Goal: Information Seeking & Learning: Learn about a topic

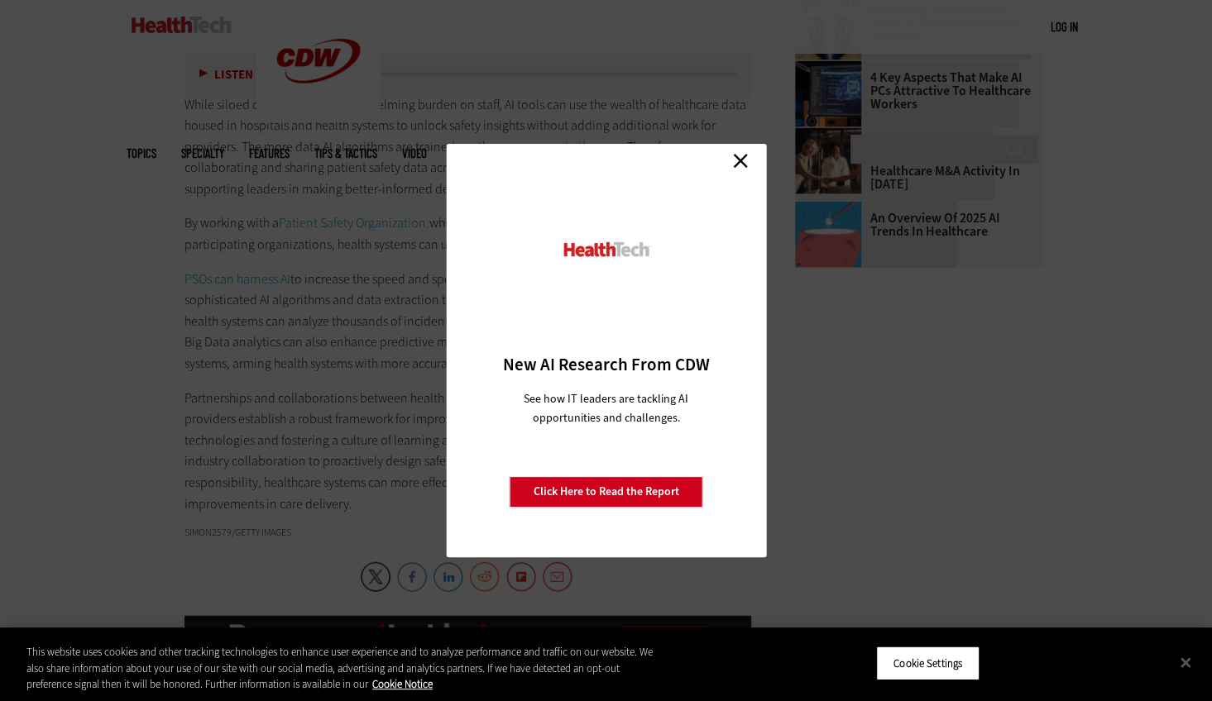
scroll to position [1993, 0]
click at [734, 158] on link "Close" at bounding box center [740, 160] width 25 height 25
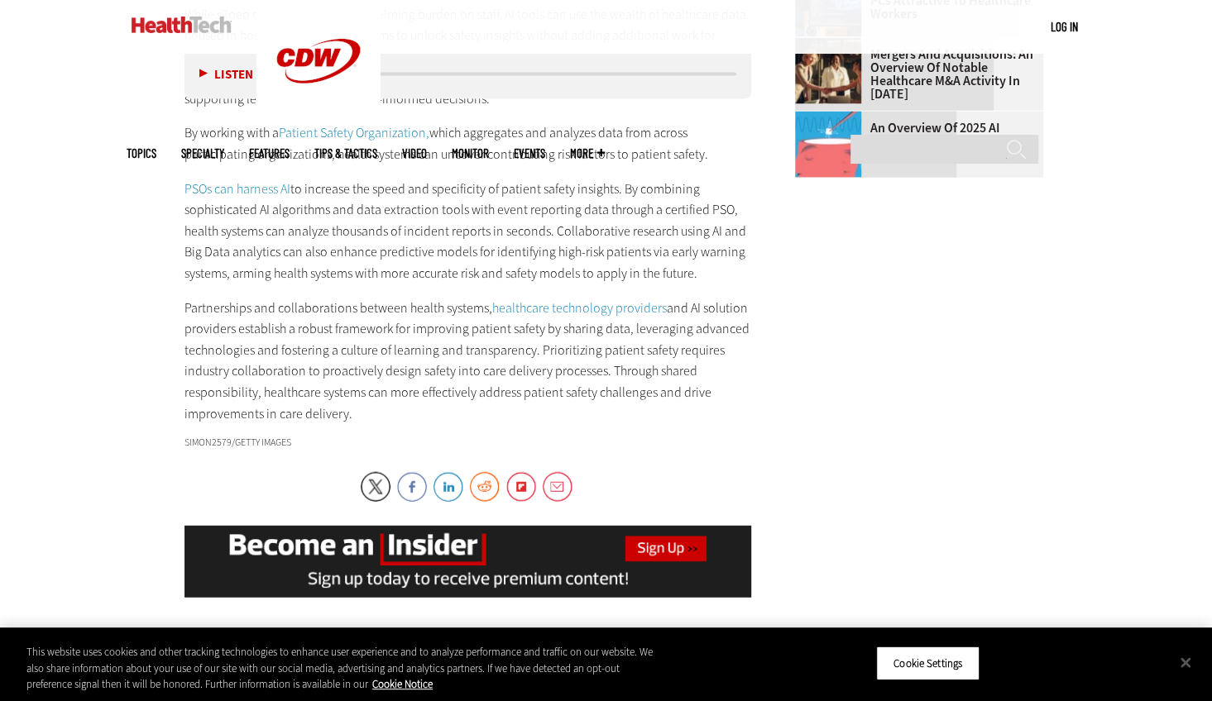
scroll to position [2098, 0]
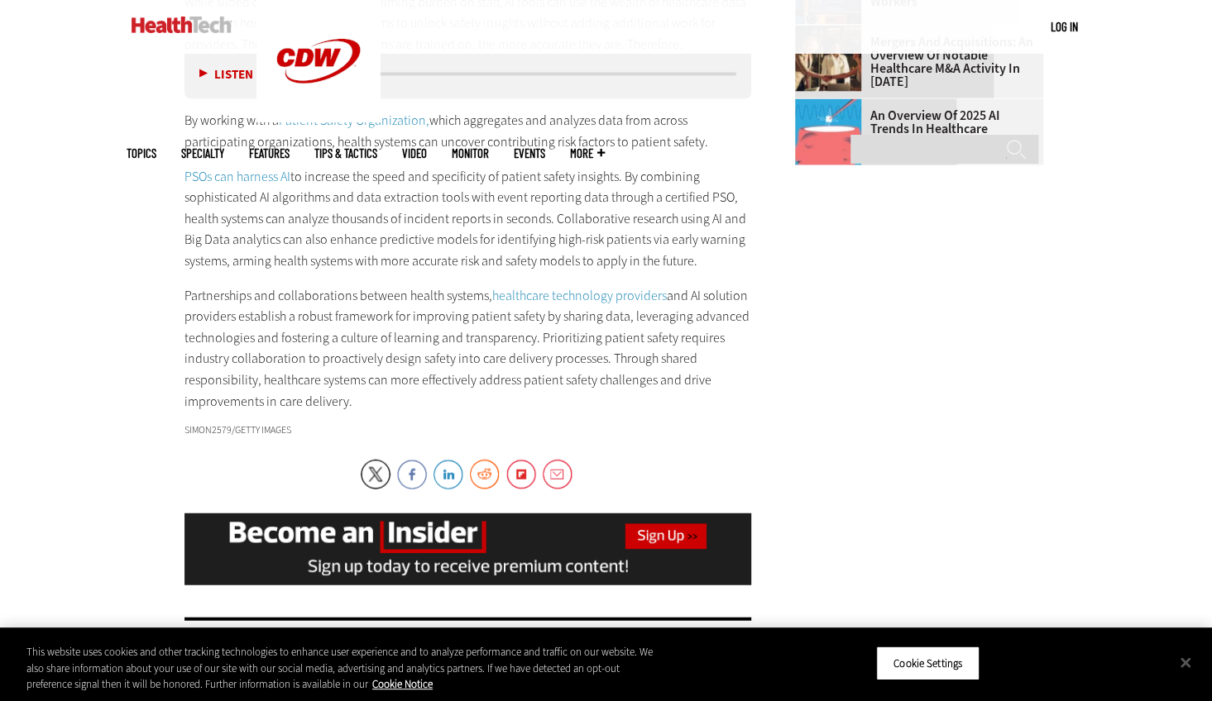
click at [184, 168] on link "PSOs can harness AI" at bounding box center [237, 176] width 106 height 17
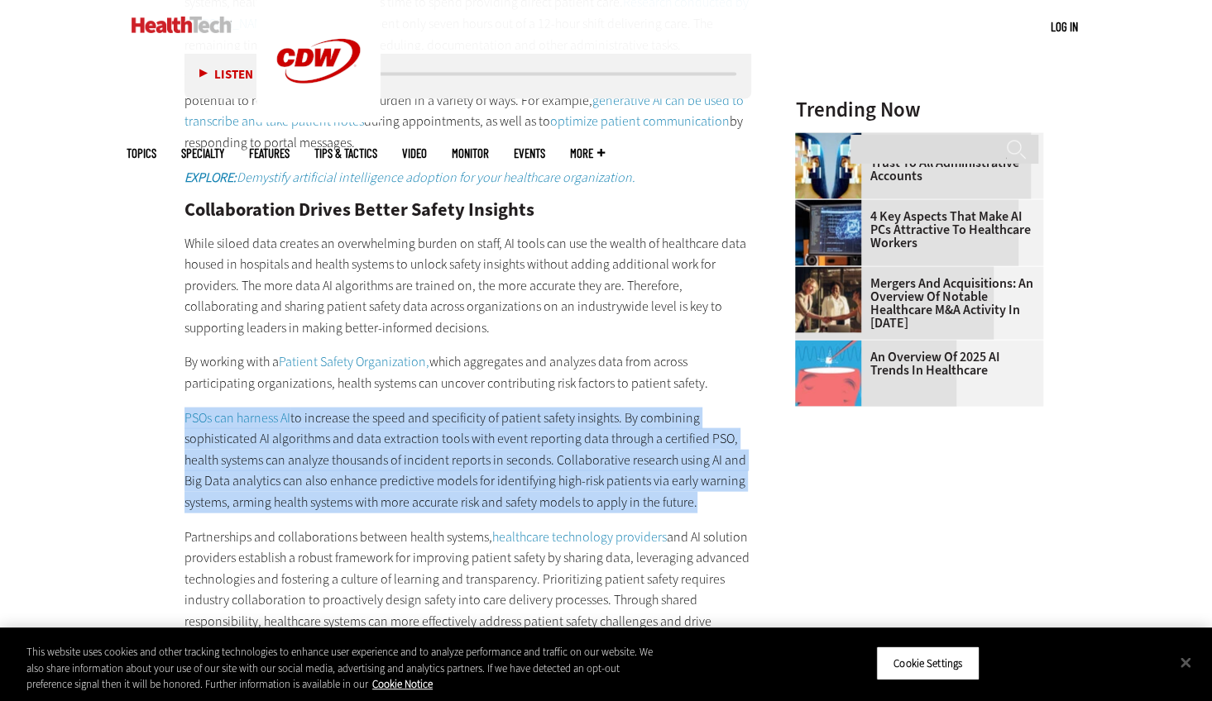
drag, startPoint x: 691, startPoint y: 500, endPoint x: 159, endPoint y: 410, distance: 540.2
click at [159, 410] on article "[DATE] Twitter Facebook LinkedIn Reddit Flipboard Email Management Collaboratio…" at bounding box center [451, 39] width 600 height 2524
drag, startPoint x: 159, startPoint y: 410, endPoint x: 225, endPoint y: 423, distance: 67.5
copy p "PSOs can harness AI to increase the speed and specificity of patient safety ins…"
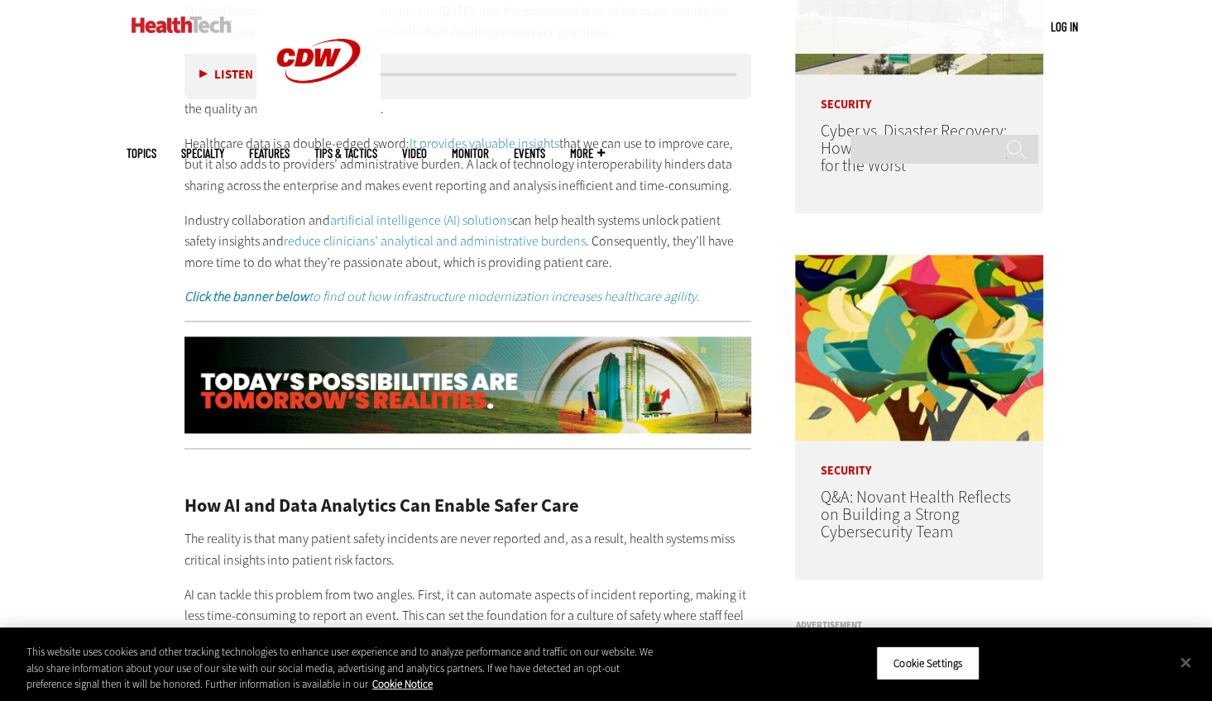
scroll to position [1067, 0]
